Goal: Find specific page/section

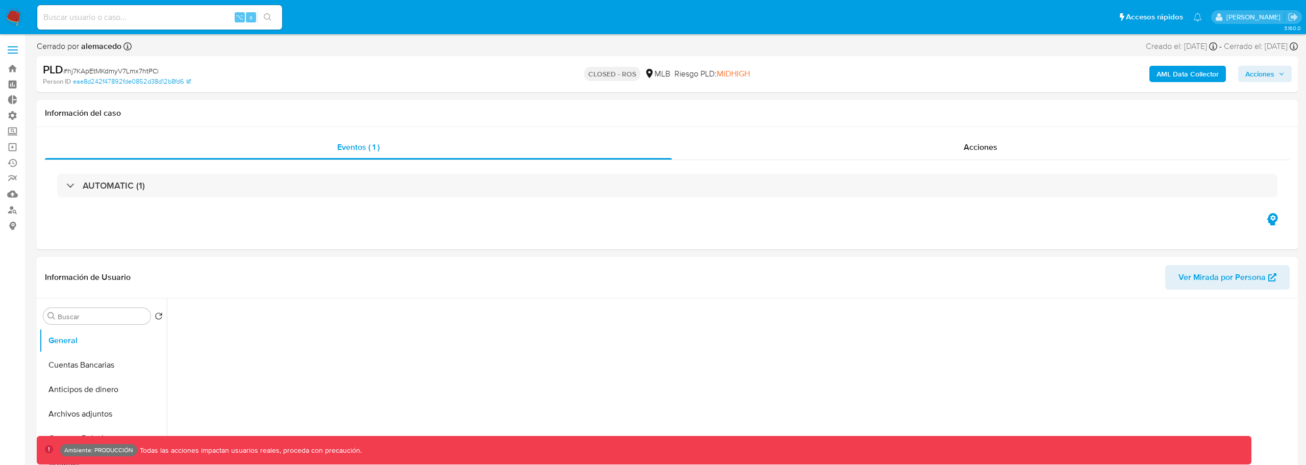
select select "10"
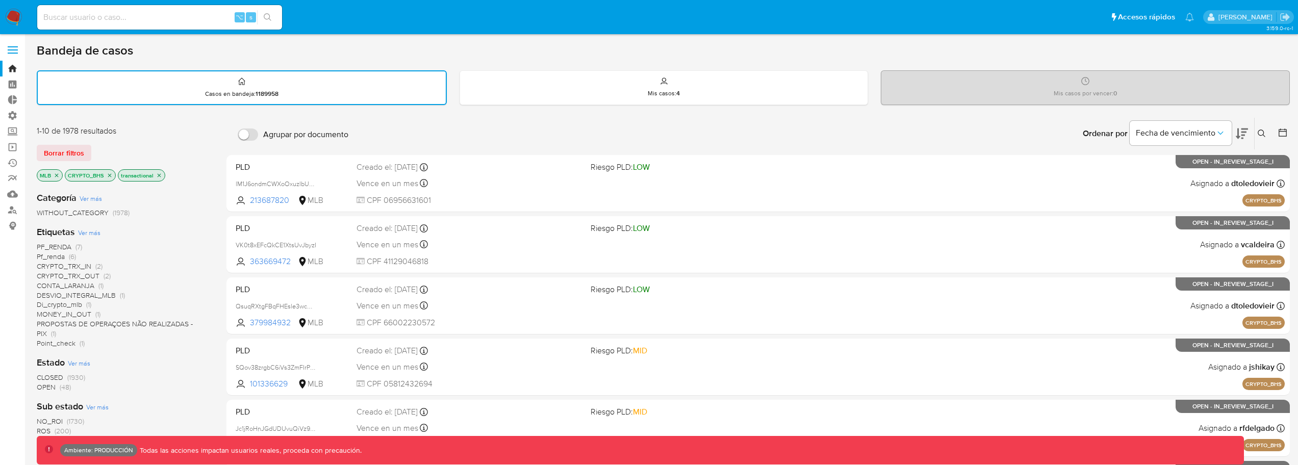
scroll to position [72, 0]
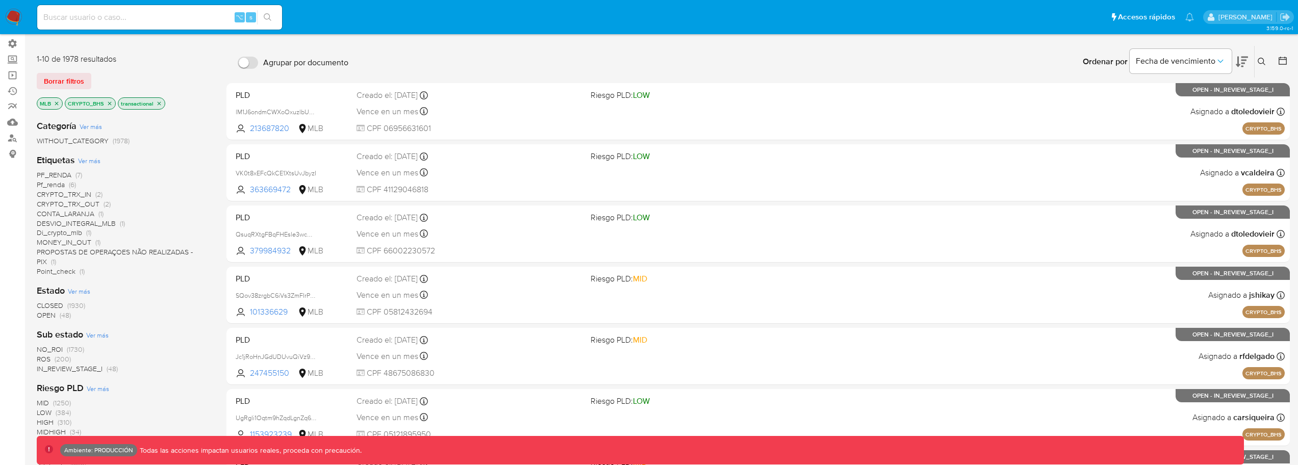
click at [177, 21] on input at bounding box center [159, 17] width 245 height 13
type input "fravega"
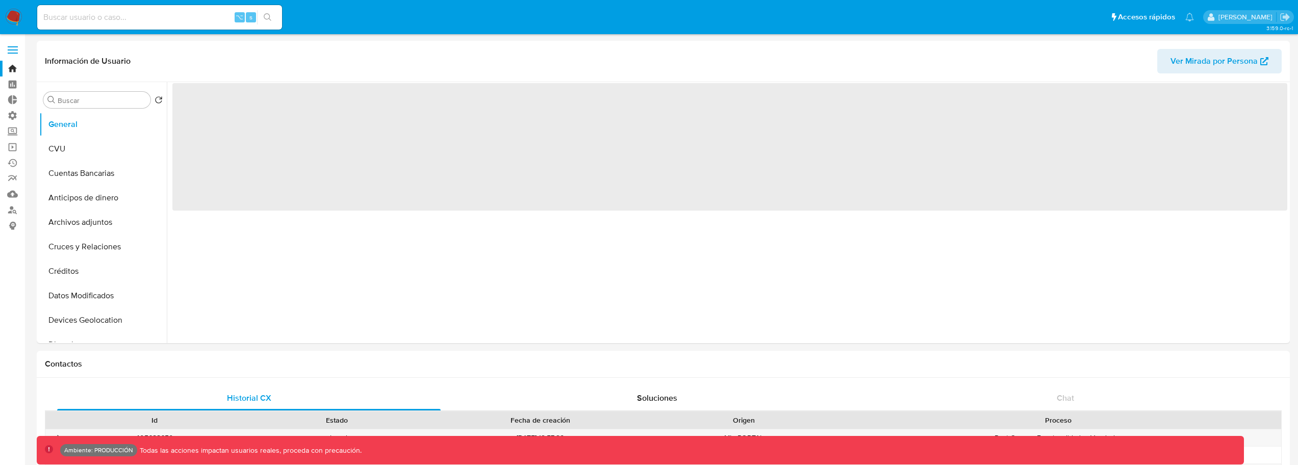
select select "10"
